Goal: Information Seeking & Learning: Find specific fact

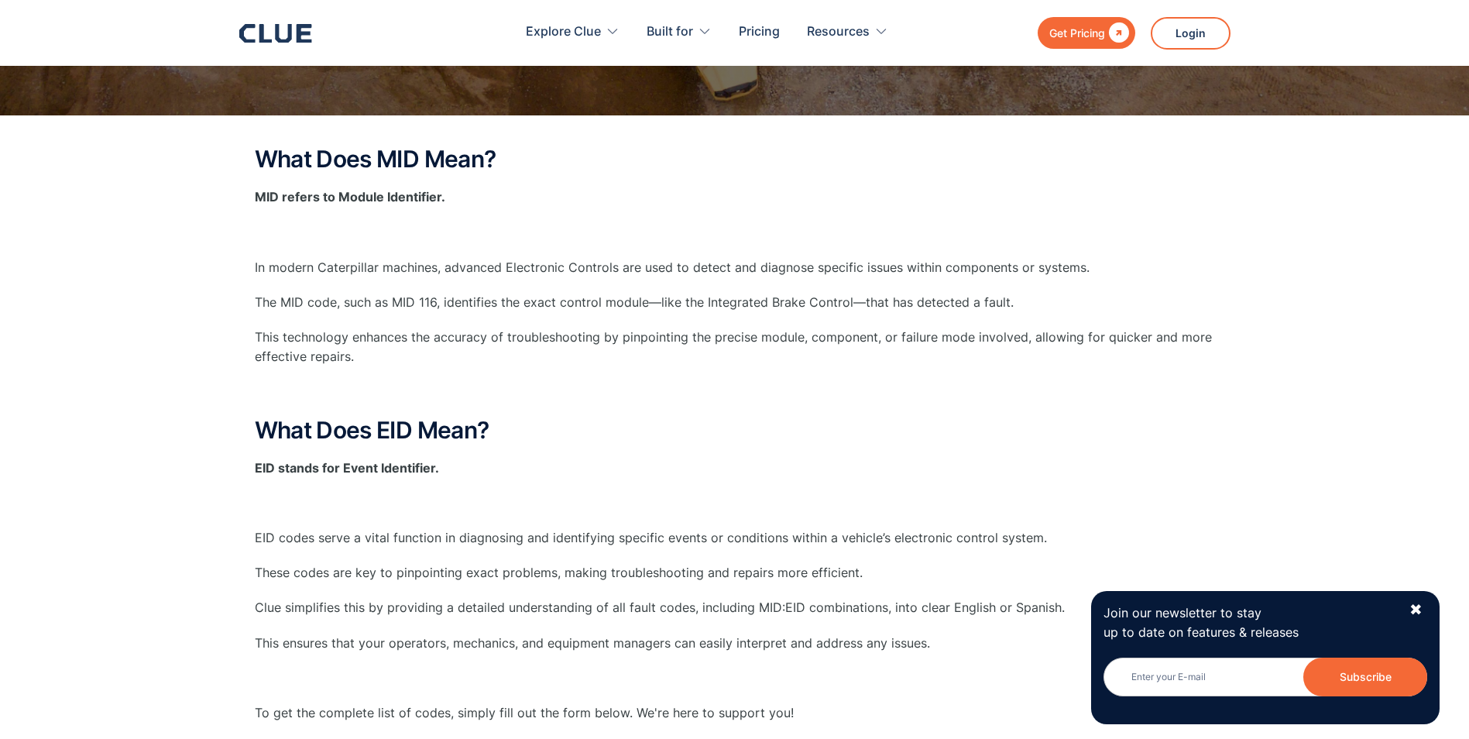
scroll to position [310, 0]
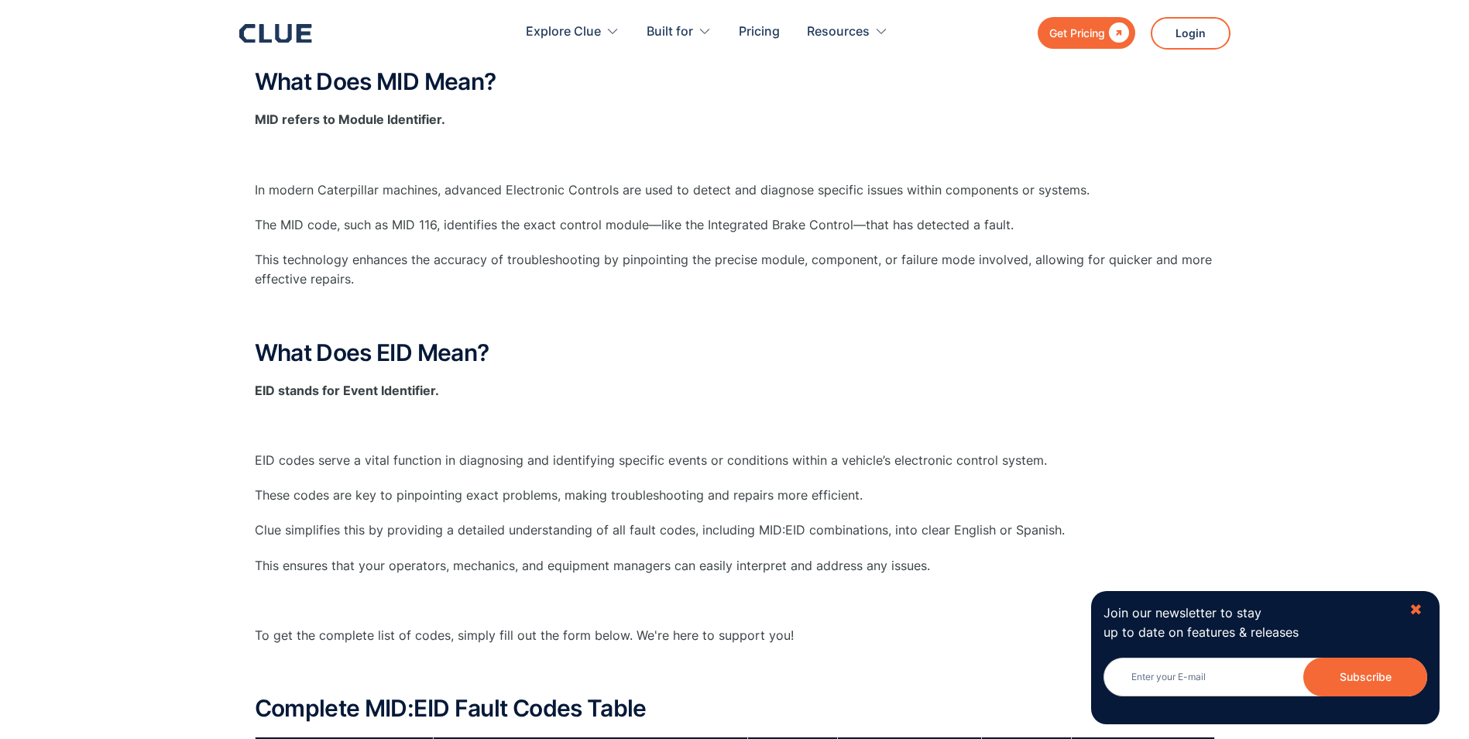
click at [1418, 609] on div "✖" at bounding box center [1415, 609] width 13 height 19
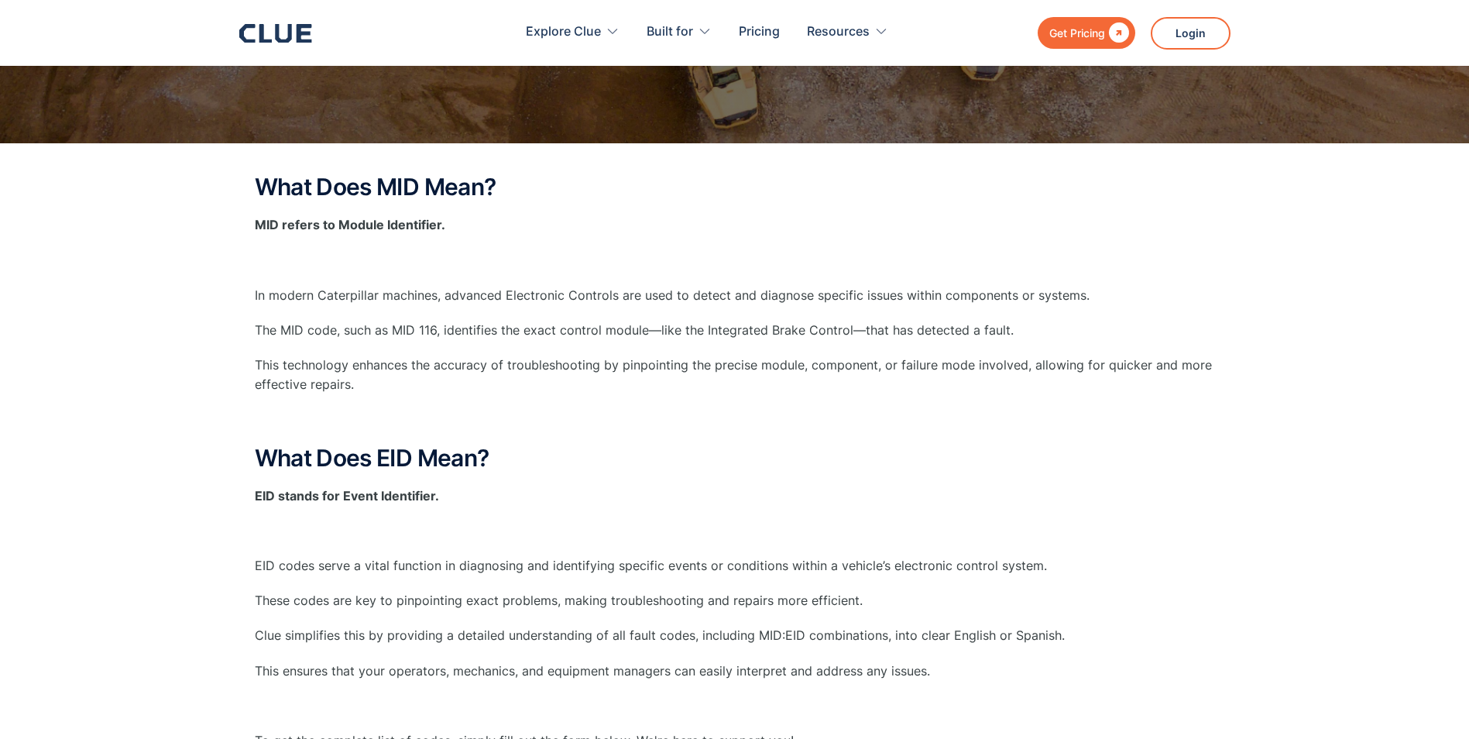
scroll to position [0, 0]
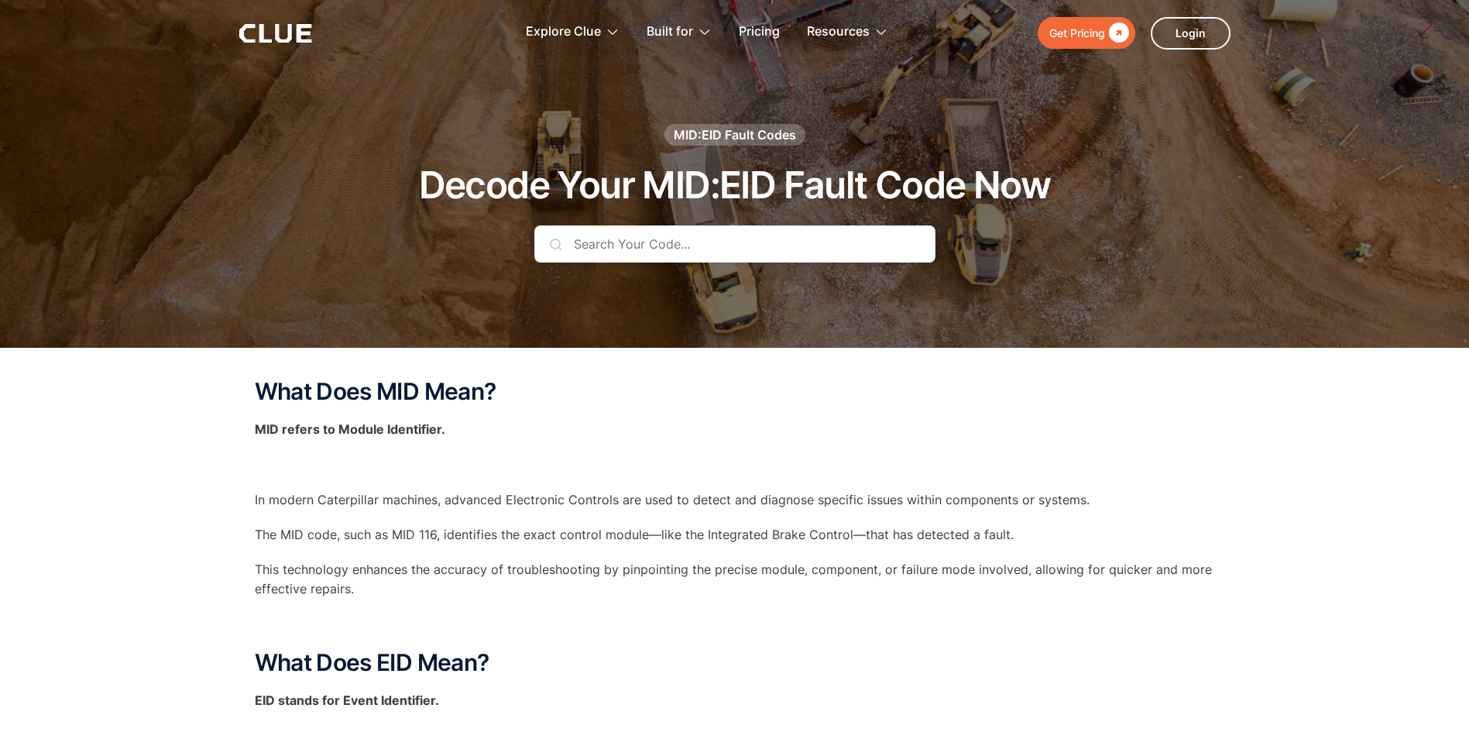
click at [694, 241] on input "text" at bounding box center [734, 243] width 401 height 37
paste input "60045:Crane Overload"
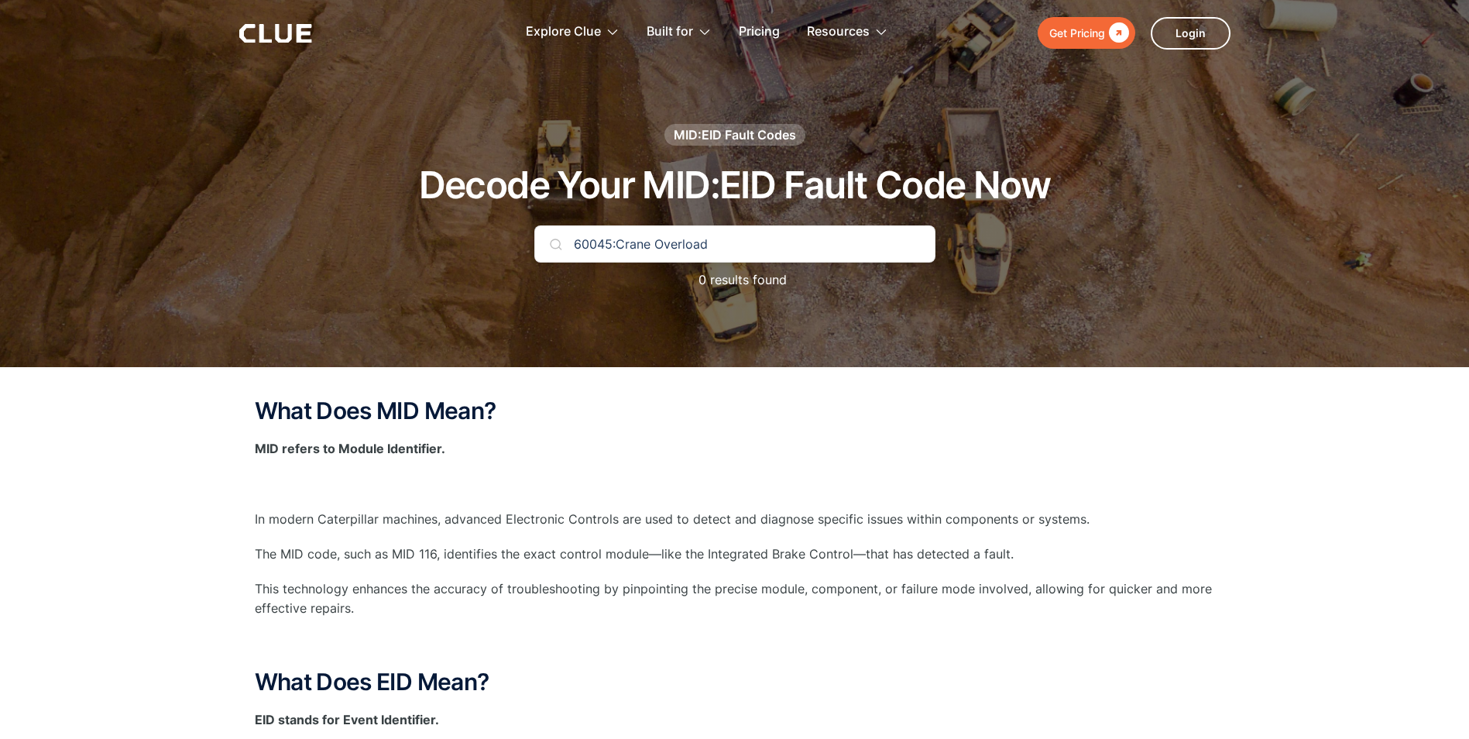
drag, startPoint x: 726, startPoint y: 241, endPoint x: 616, endPoint y: 250, distance: 111.1
click at [616, 249] on input "60045:Crane Overload" at bounding box center [734, 243] width 401 height 37
type input "60045"
click at [730, 226] on input "60045" at bounding box center [734, 243] width 401 height 37
click at [736, 247] on input "60045" at bounding box center [734, 243] width 401 height 37
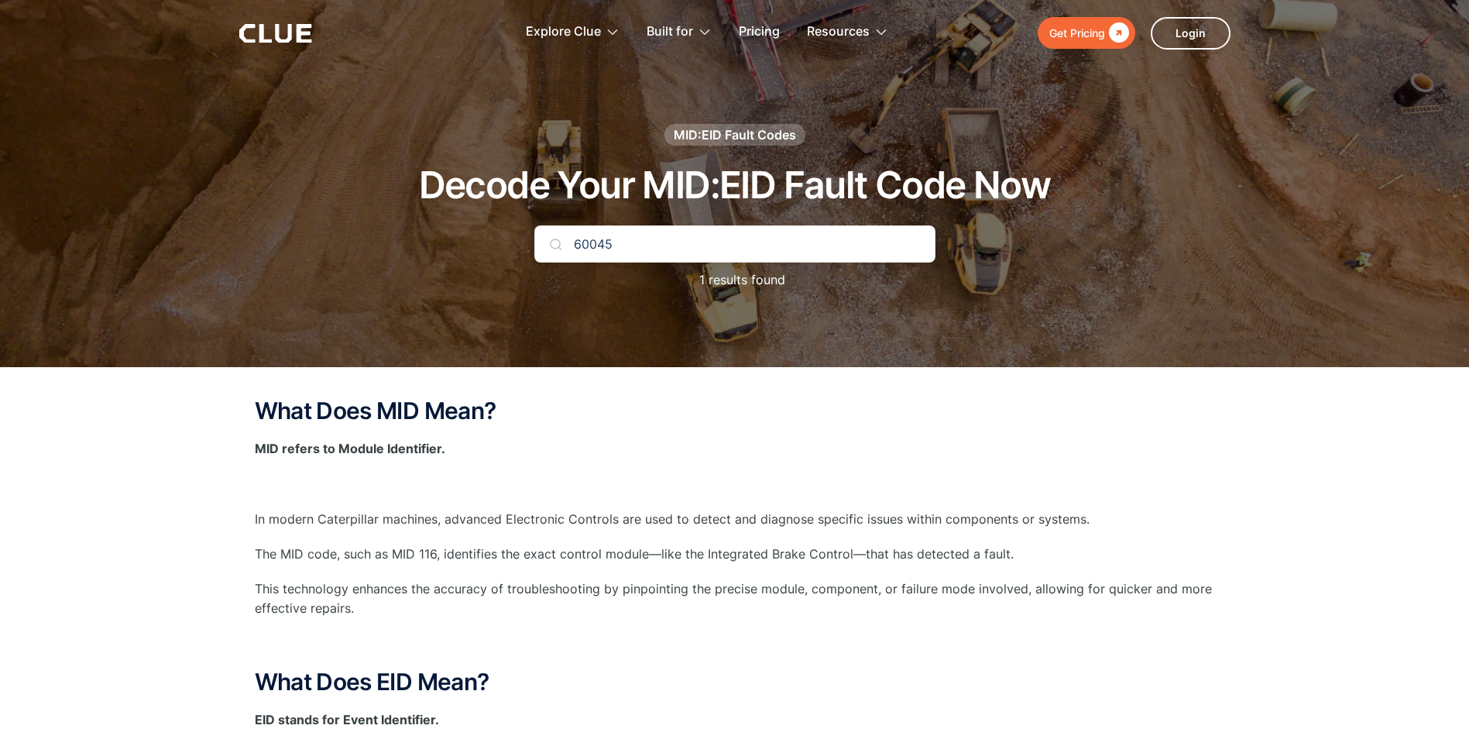
click at [736, 278] on p "1 results found" at bounding box center [734, 279] width 101 height 19
click at [708, 242] on input "60045" at bounding box center [734, 243] width 401 height 37
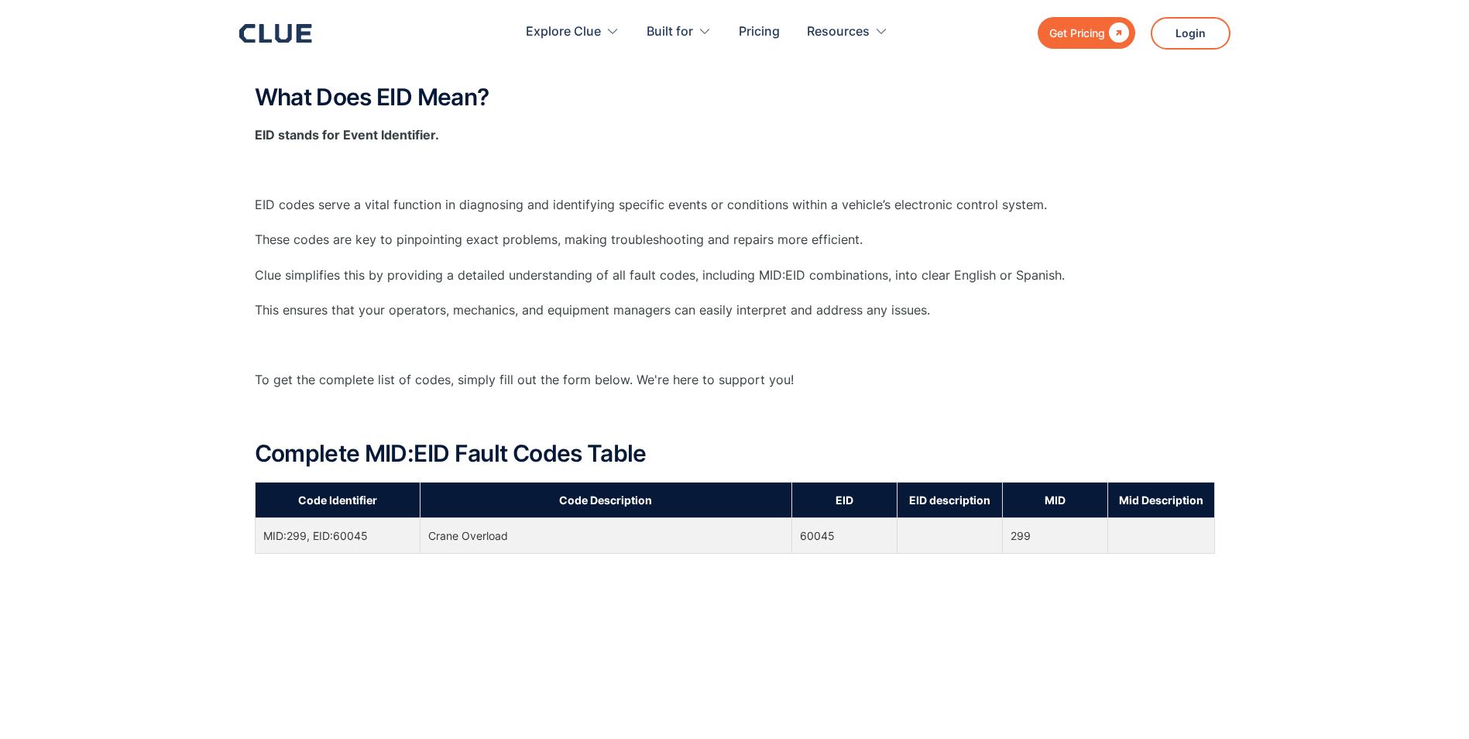
scroll to position [619, 0]
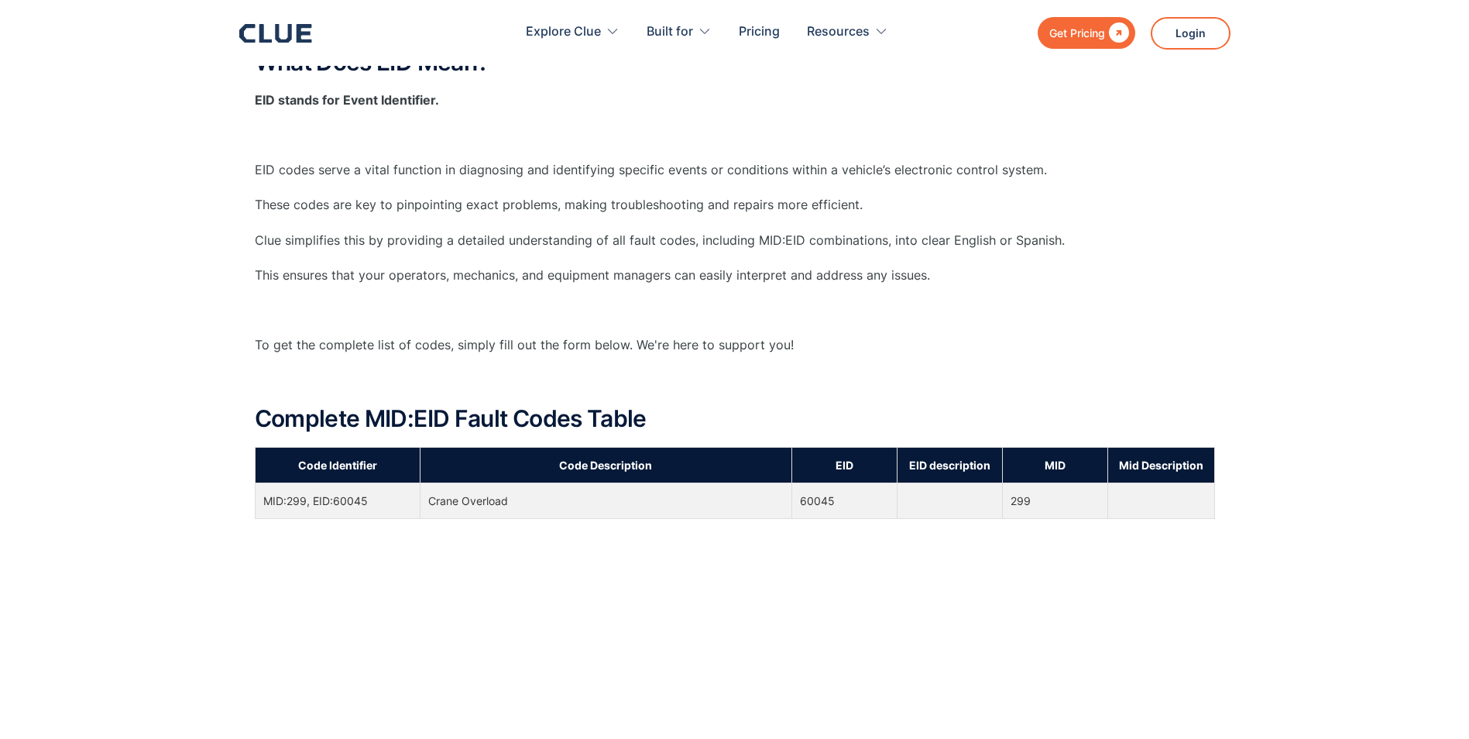
click at [1022, 501] on td "299" at bounding box center [1054, 500] width 105 height 36
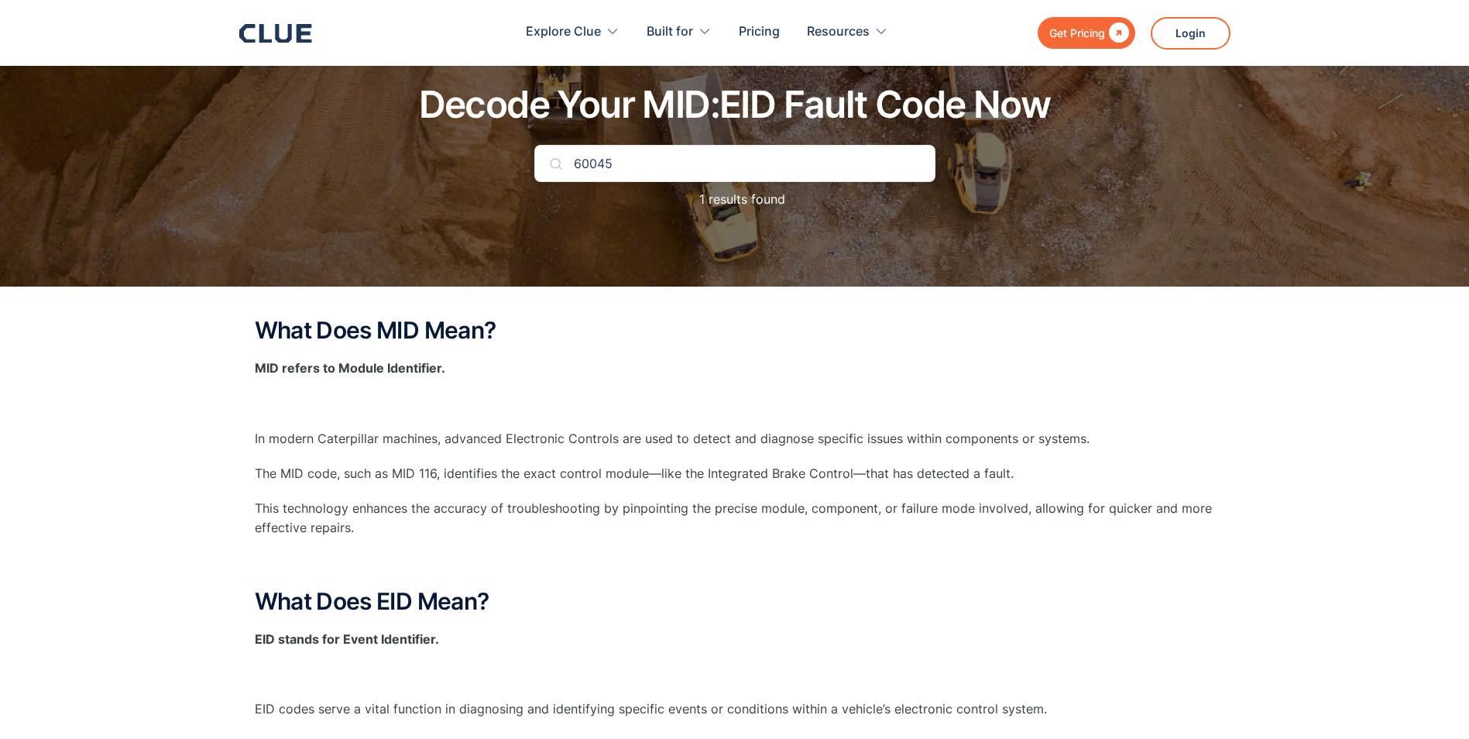
scroll to position [77, 0]
